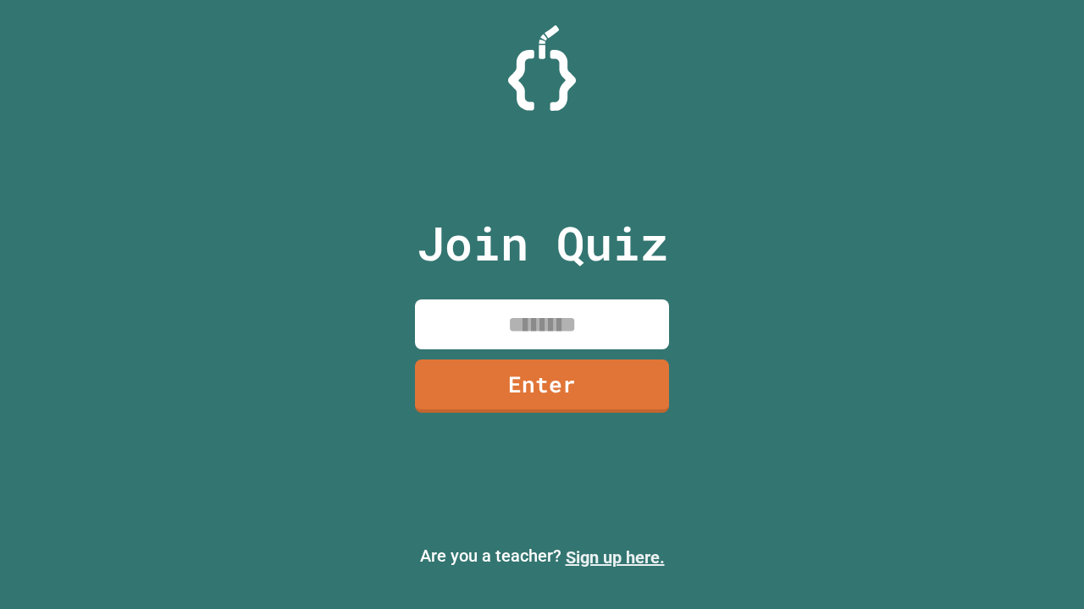
click at [615, 558] on link "Sign up here." at bounding box center [614, 558] width 99 height 20
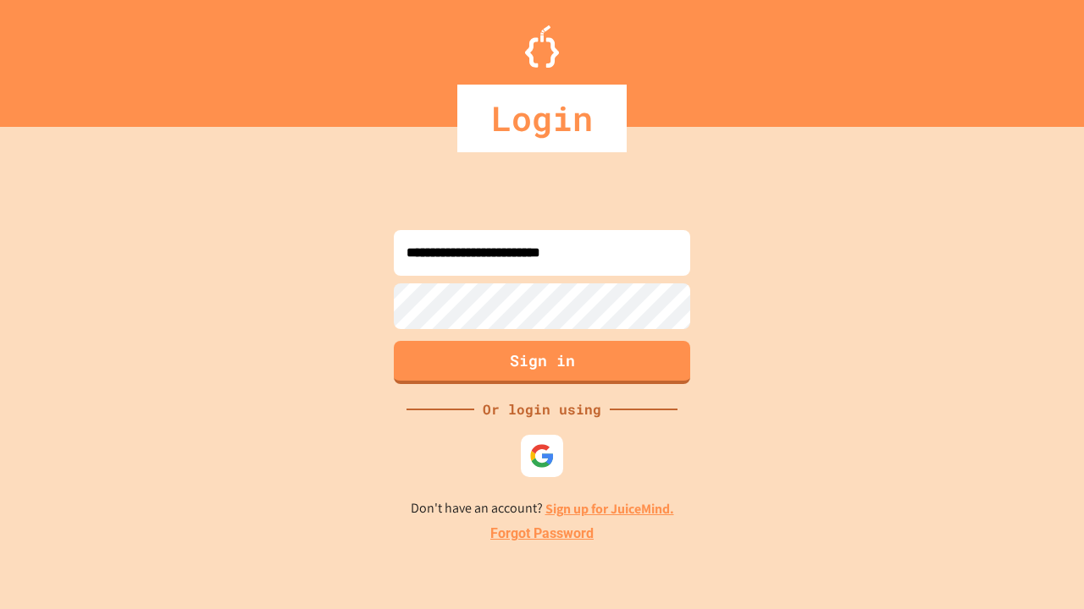
type input "**********"
